Goal: Check status: Check status

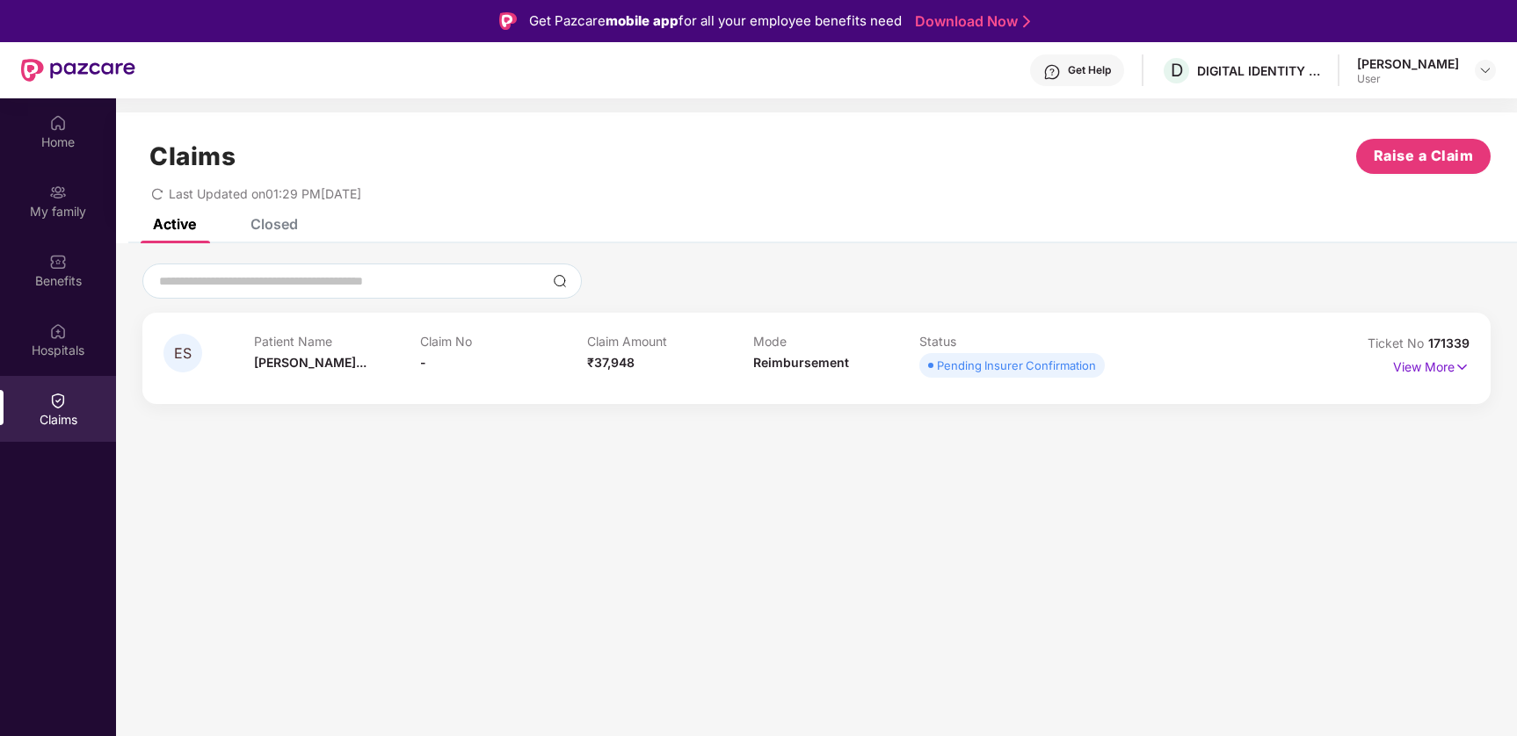
scroll to position [98, 0]
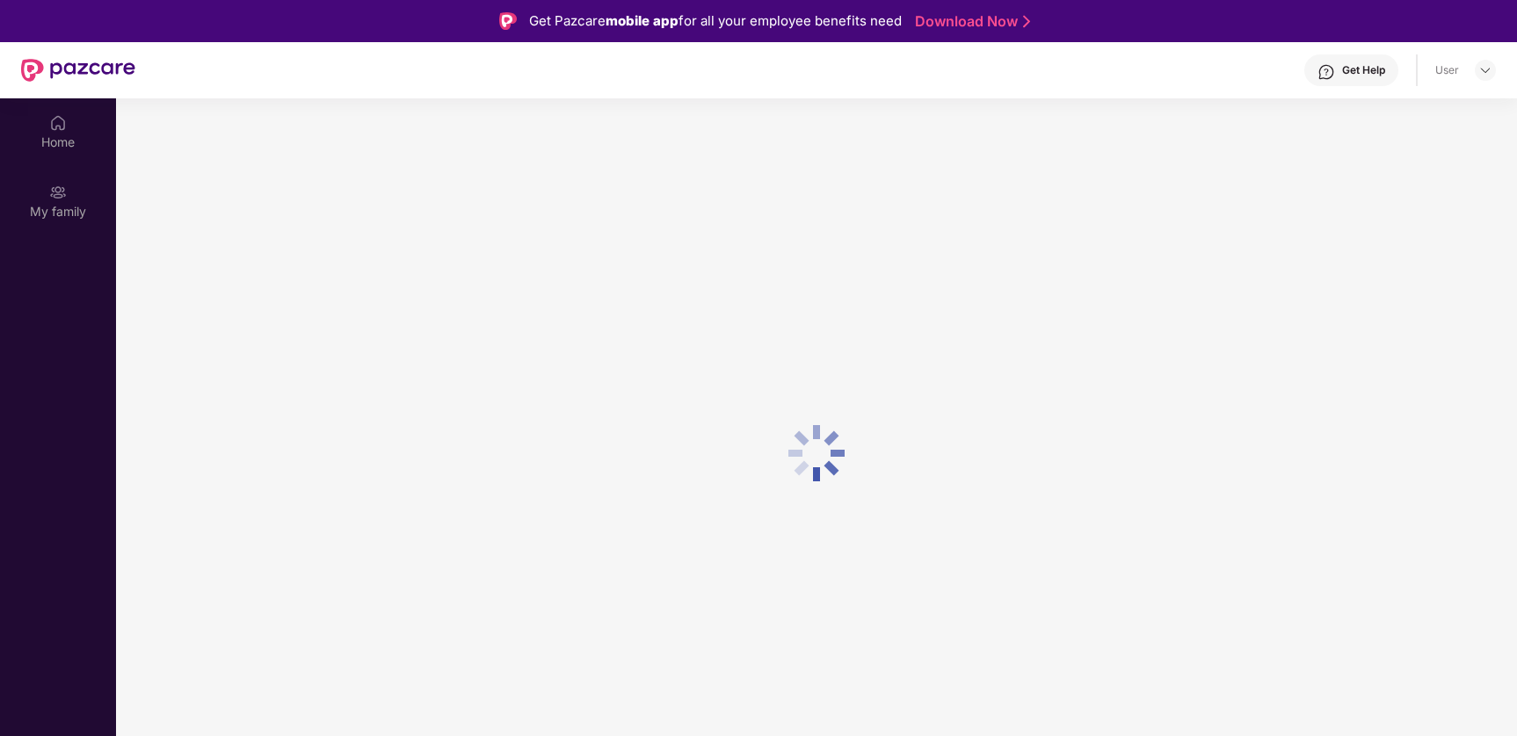
scroll to position [98, 0]
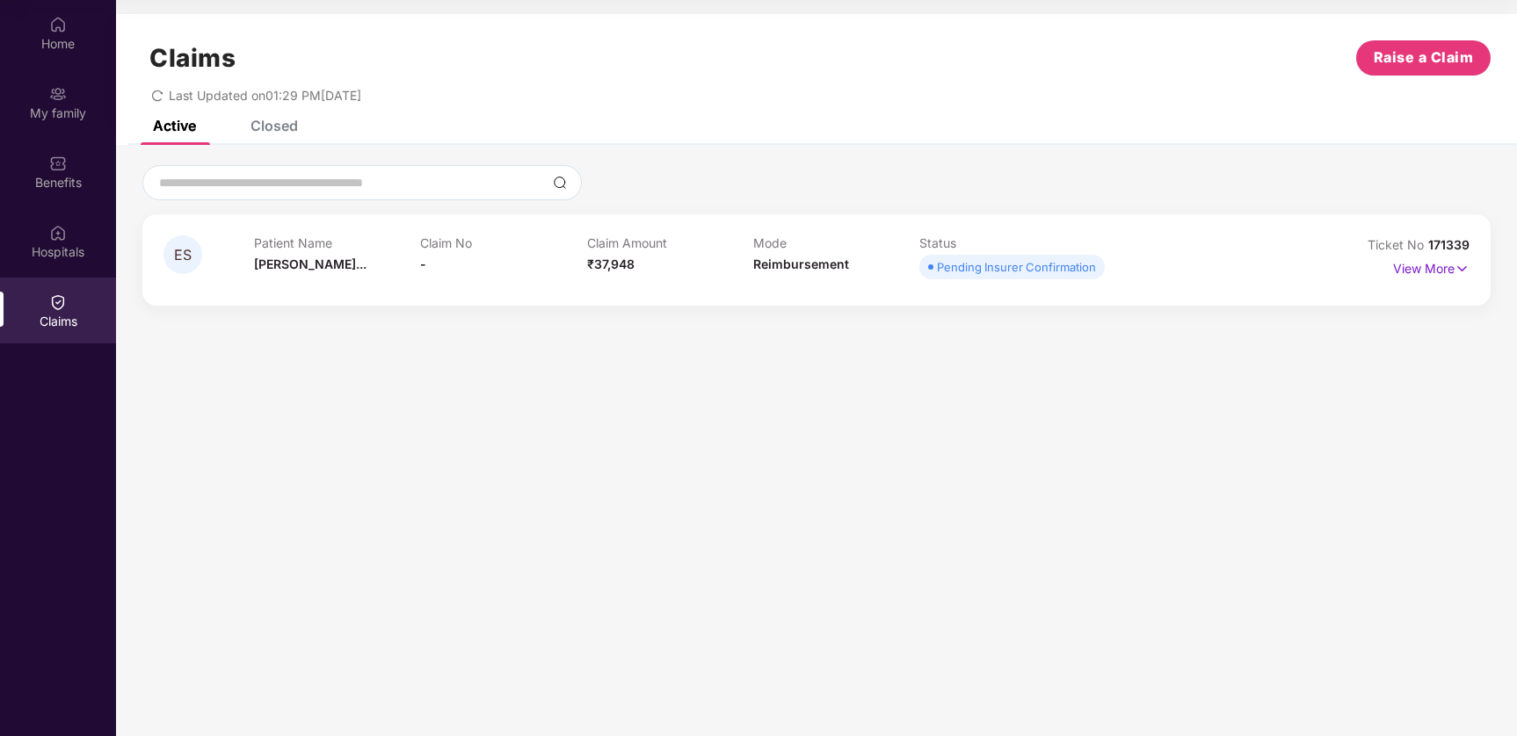
click at [273, 137] on div "Closed" at bounding box center [261, 125] width 74 height 39
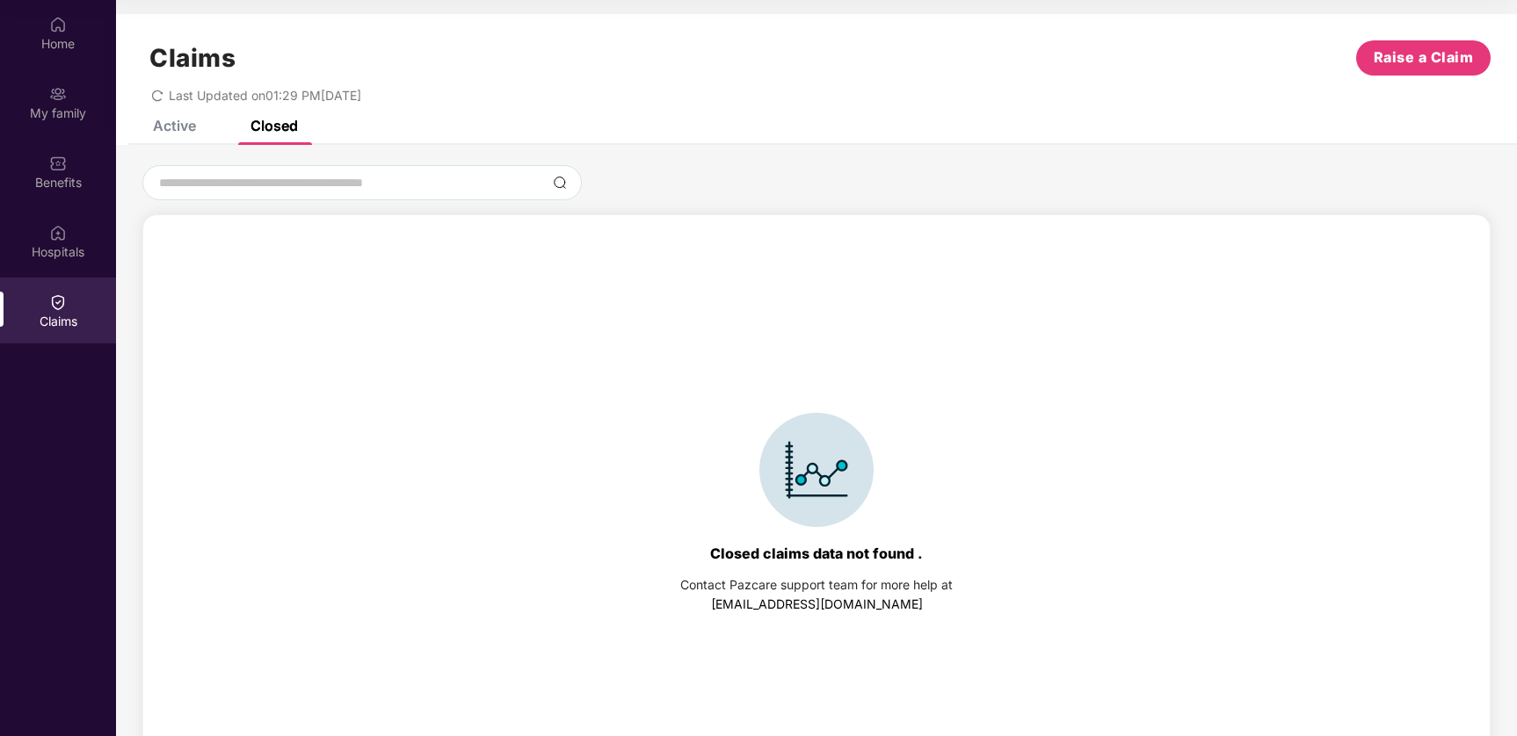
click at [163, 127] on div "Active" at bounding box center [174, 126] width 43 height 18
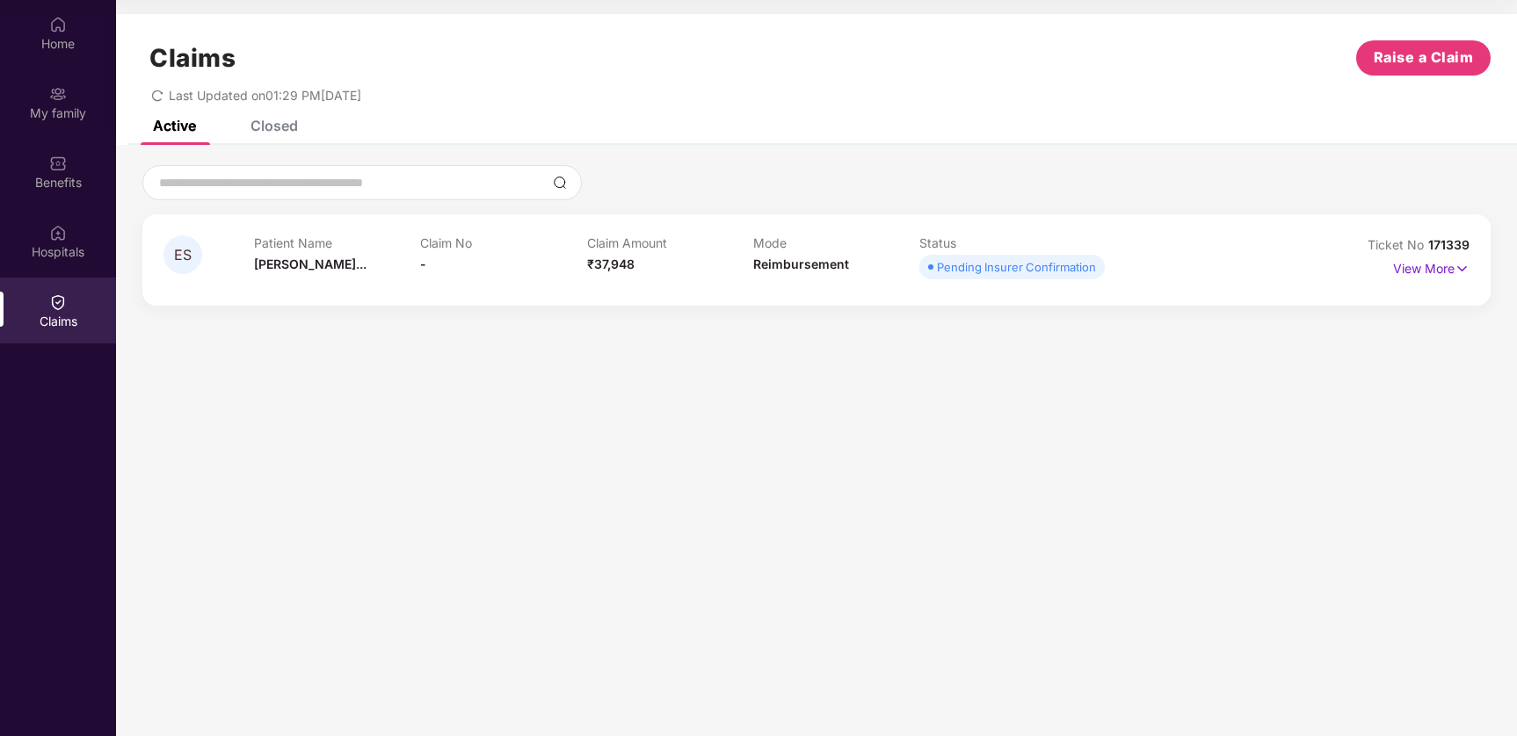
click at [490, 589] on section "Claims Raise a Claim Last Updated on 01:29 PM, 05 Sep 2025 Active Closed ES Pat…" at bounding box center [816, 368] width 1401 height 736
click at [624, 439] on section "Claims Raise a Claim Last Updated on 01:29 PM, 05 Sep 2025 Active Closed ES Pat…" at bounding box center [816, 368] width 1401 height 736
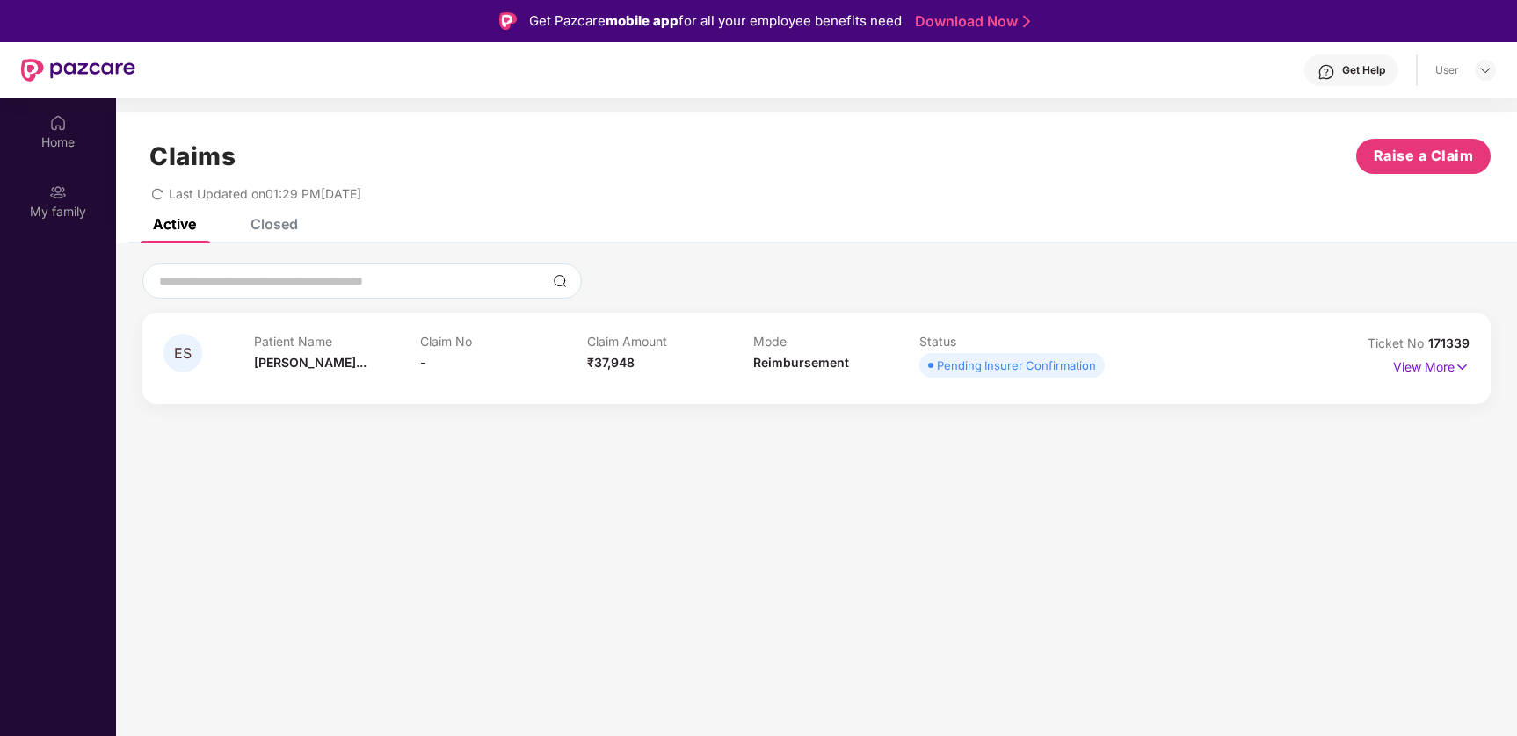
scroll to position [98, 0]
